Goal: Task Accomplishment & Management: Manage account settings

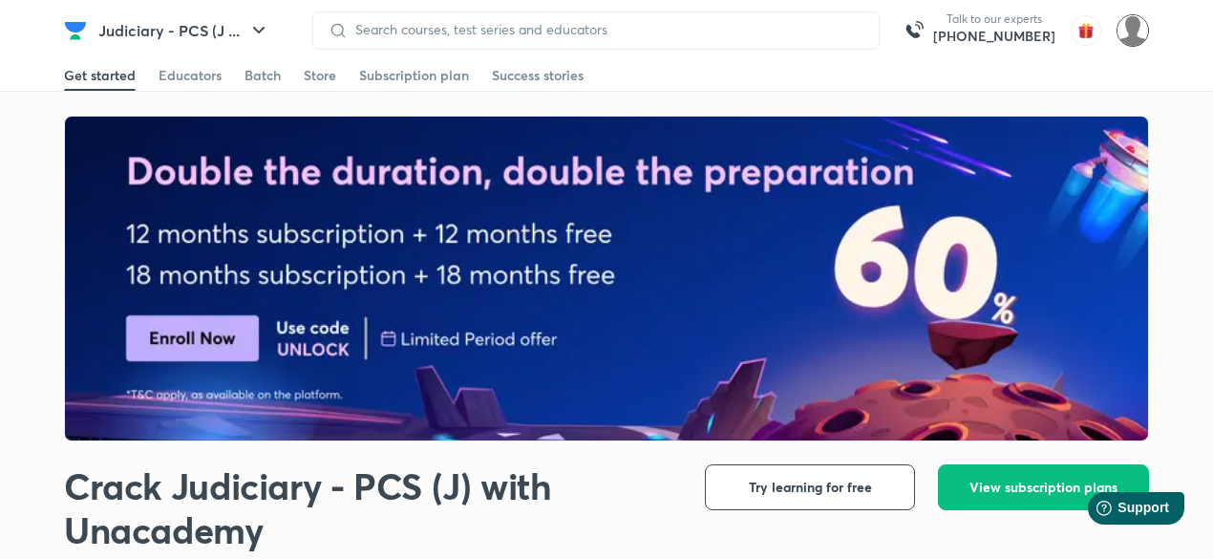
click at [1130, 39] on img at bounding box center [1132, 30] width 32 height 32
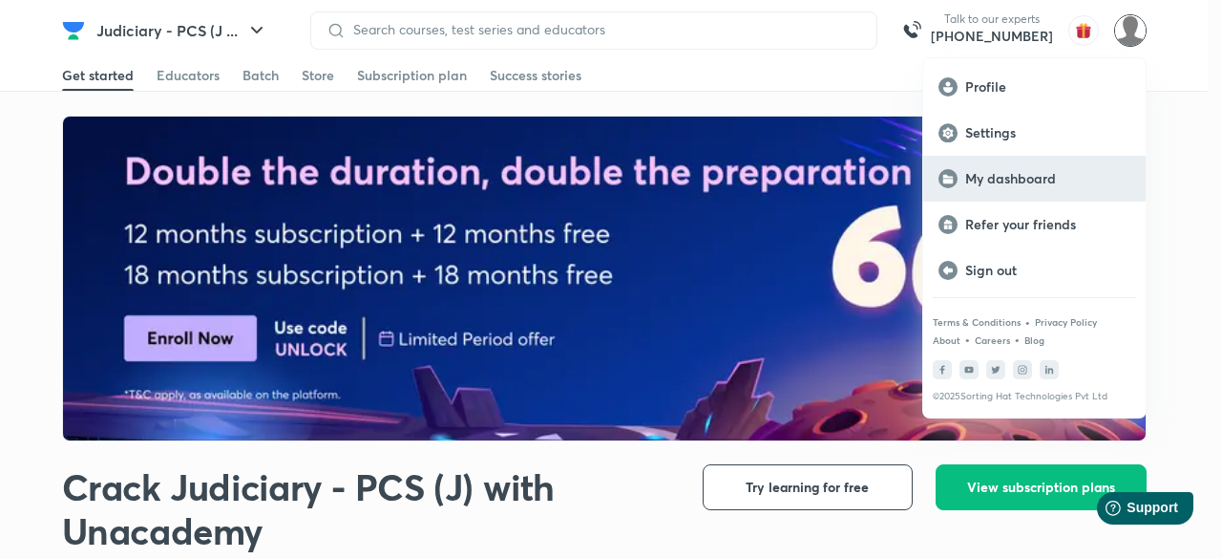
click at [1024, 180] on p "My dashboard" at bounding box center [1047, 178] width 165 height 17
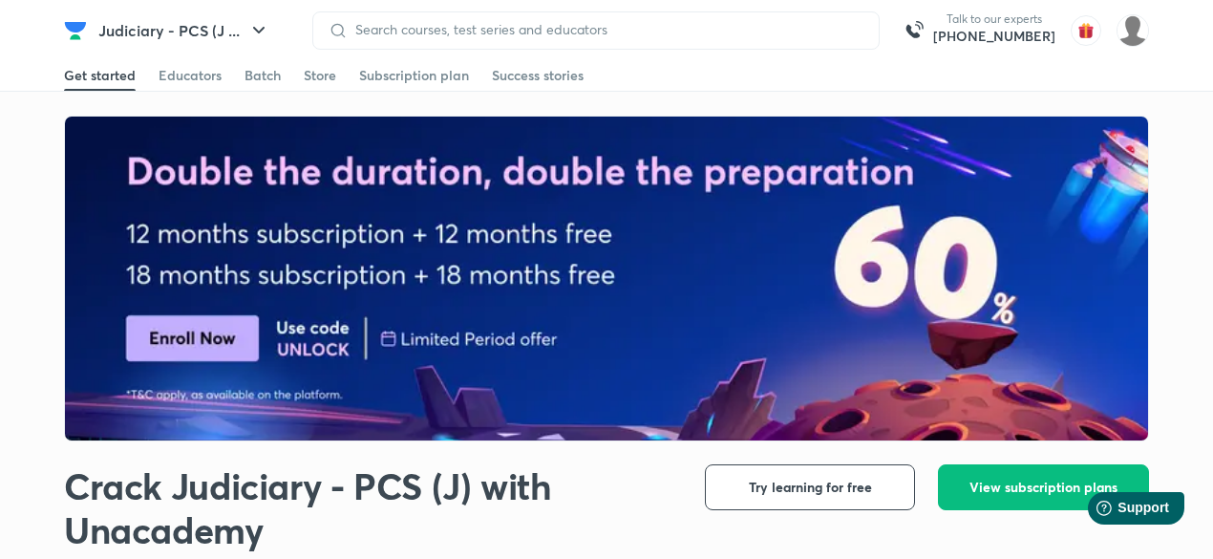
click at [588, 528] on h1 "Crack Judiciary - PCS (J) with Unacademy" at bounding box center [369, 507] width 610 height 87
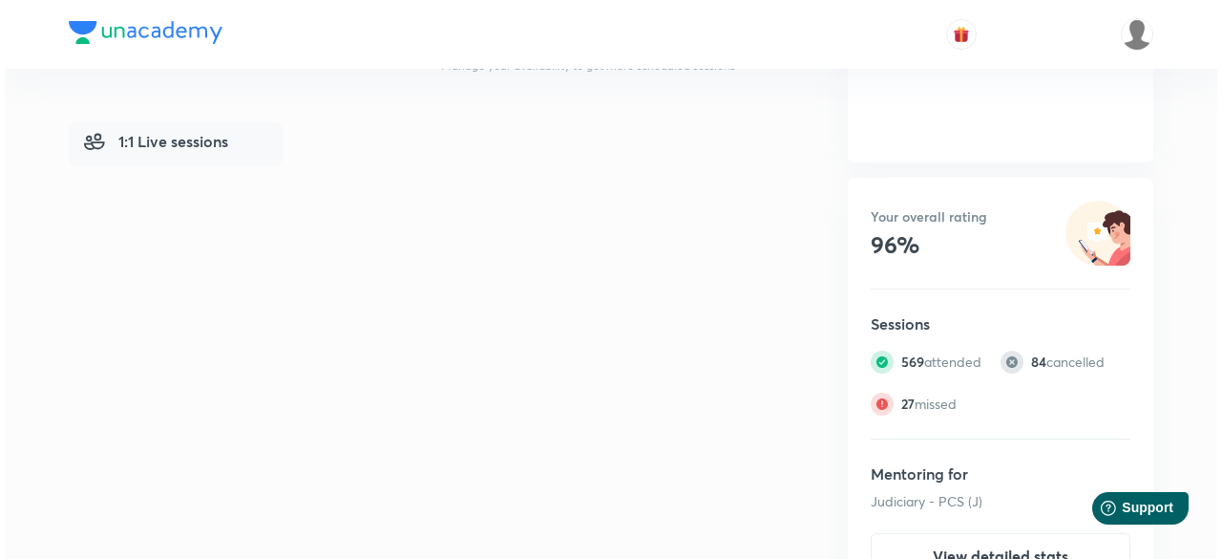
scroll to position [667, 0]
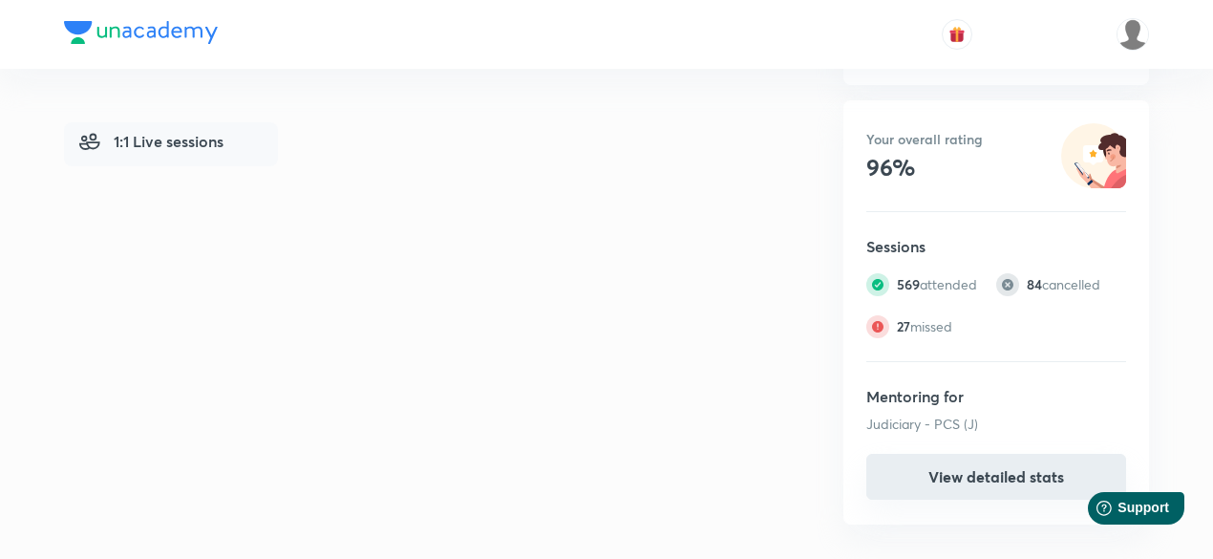
click at [988, 461] on button "View detailed stats" at bounding box center [996, 477] width 260 height 46
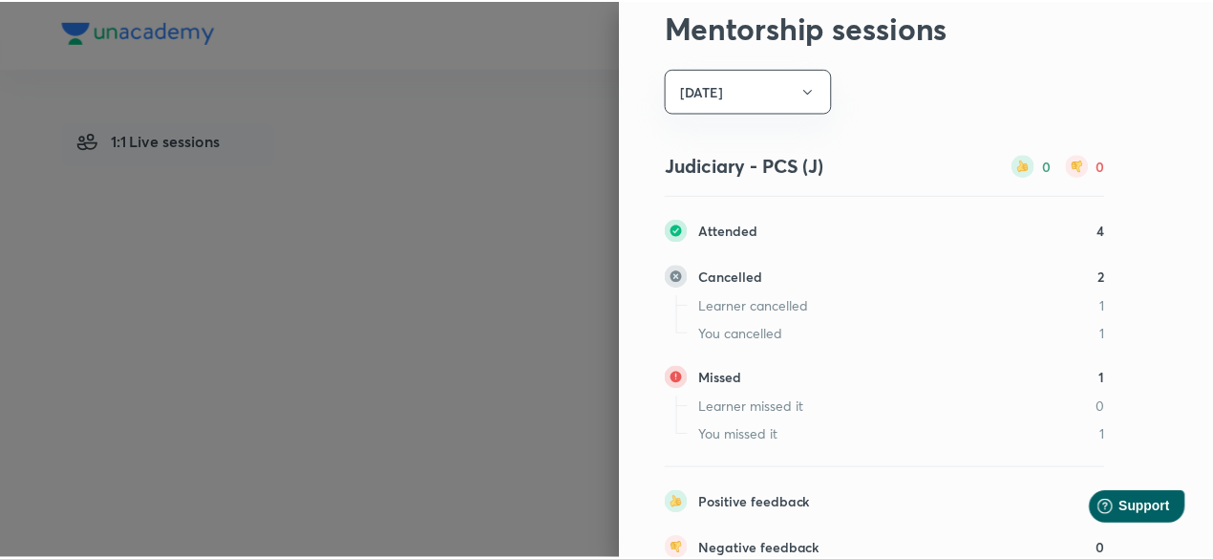
scroll to position [0, 0]
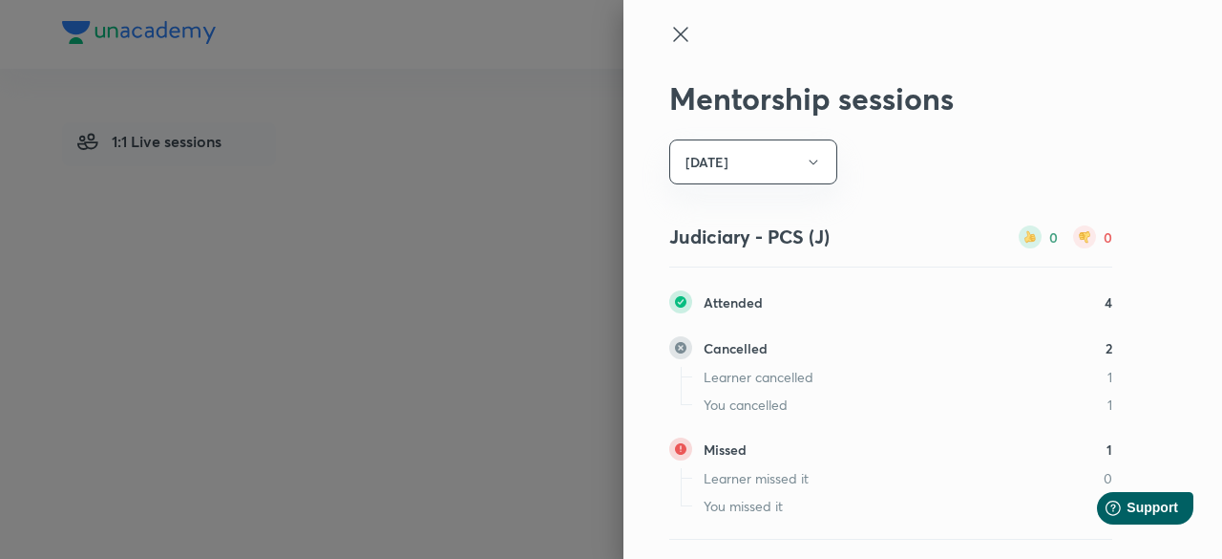
drag, startPoint x: 671, startPoint y: 34, endPoint x: 649, endPoint y: 91, distance: 60.5
click at [671, 38] on icon at bounding box center [680, 34] width 23 height 23
